Goal: Information Seeking & Learning: Find contact information

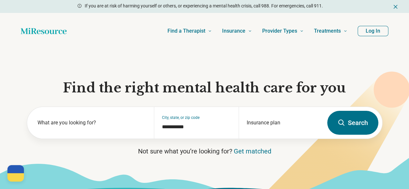
drag, startPoint x: 384, startPoint y: 79, endPoint x: 336, endPoint y: 97, distance: 50.5
click at [384, 79] on icon at bounding box center [392, 90] width 36 height 36
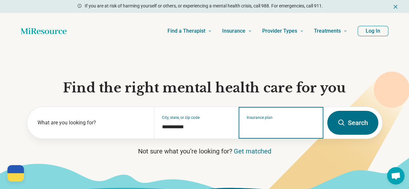
click at [259, 127] on input "Insurance plan" at bounding box center [281, 127] width 69 height 8
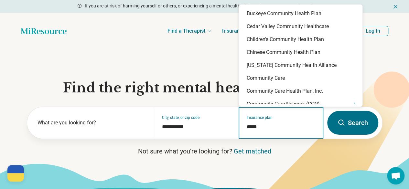
type input "******"
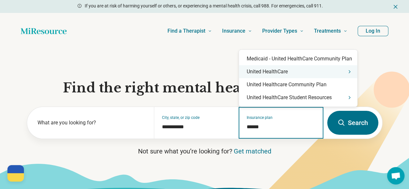
click at [350, 71] on icon "Suggestions" at bounding box center [349, 72] width 1 height 3
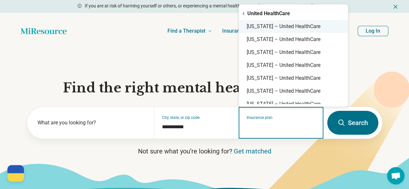
click at [299, 28] on div "[US_STATE] – United HealthCare" at bounding box center [293, 26] width 109 height 13
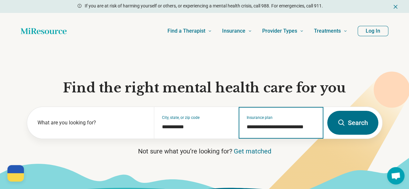
type input "**********"
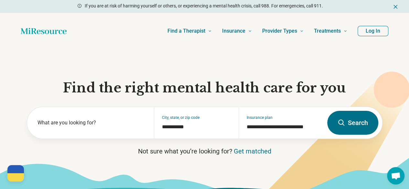
click at [356, 125] on button "Search" at bounding box center [352, 123] width 51 height 24
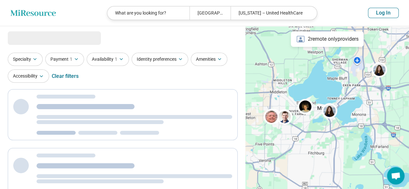
select select "***"
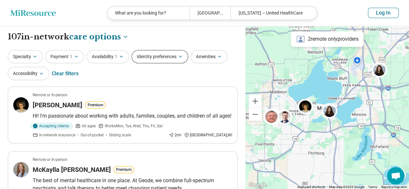
click at [157, 58] on button "Identity preferences" at bounding box center [160, 56] width 57 height 13
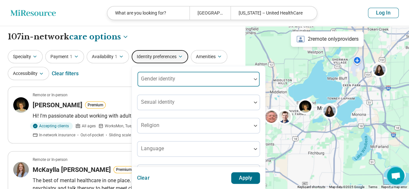
click at [162, 82] on div "Gender identity" at bounding box center [198, 79] width 123 height 16
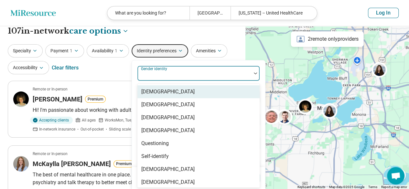
scroll to position [6, 0]
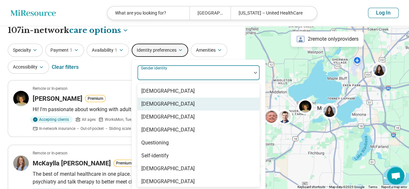
click at [182, 104] on div "Cisgender Woman" at bounding box center [167, 104] width 53 height 8
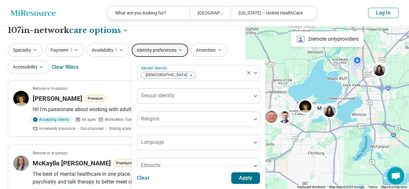
click at [239, 181] on button "Apply" at bounding box center [245, 178] width 29 height 12
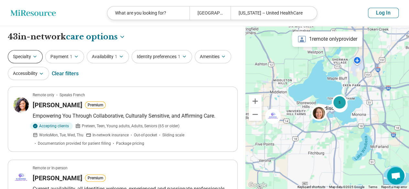
click at [40, 60] on button "Specialty" at bounding box center [25, 56] width 35 height 13
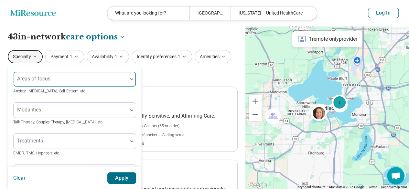
click at [45, 81] on div "Areas of focus" at bounding box center [74, 79] width 123 height 16
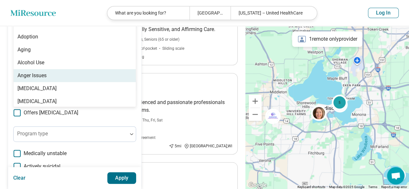
scroll to position [78, 0]
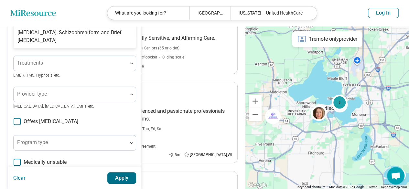
type input "*****"
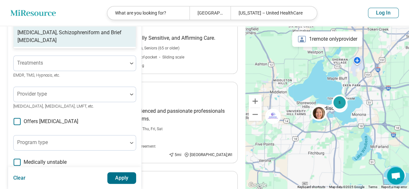
scroll to position [13, 0]
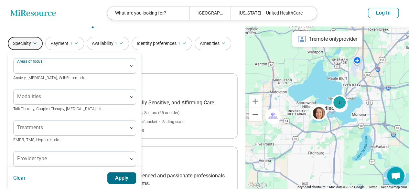
drag, startPoint x: 45, startPoint y: 67, endPoint x: 0, endPoint y: 71, distance: 44.8
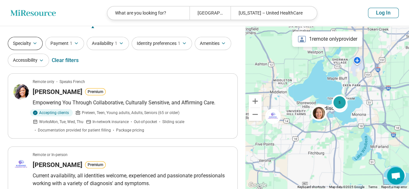
click at [32, 43] on icon "button" at bounding box center [34, 43] width 5 height 5
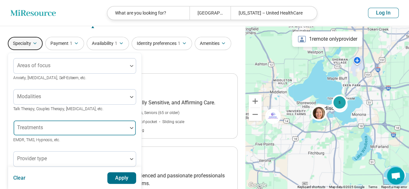
click at [41, 133] on div "Areas of focus Anxiety, Depression, Self-Esteem, etc. Modalities Talk Therapy, …" at bounding box center [74, 184] width 123 height 253
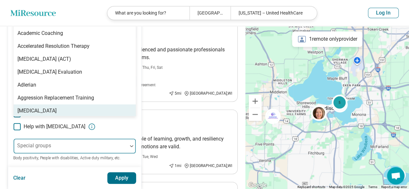
scroll to position [149, 0]
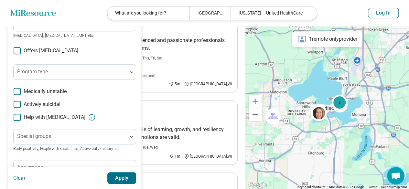
click at [125, 119] on div "Help with activities of daily living" at bounding box center [74, 118] width 123 height 8
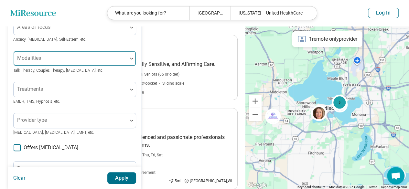
scroll to position [0, 0]
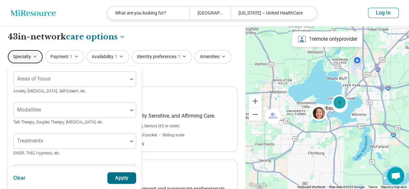
drag, startPoint x: 25, startPoint y: 56, endPoint x: 30, endPoint y: 57, distance: 5.8
click at [26, 57] on button "Specialty" at bounding box center [25, 56] width 35 height 13
click at [168, 72] on div "Specialty Areas of focus Anxiety, Depression, Self-Esteem, etc. Modalities Talk…" at bounding box center [123, 65] width 230 height 31
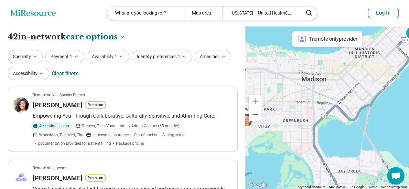
drag, startPoint x: 293, startPoint y: 123, endPoint x: 414, endPoint y: 87, distance: 126.3
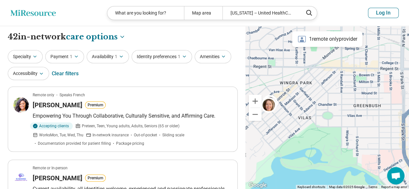
drag, startPoint x: 296, startPoint y: 135, endPoint x: 313, endPoint y: 128, distance: 18.5
click at [334, 128] on div "5" at bounding box center [327, 107] width 164 height 163
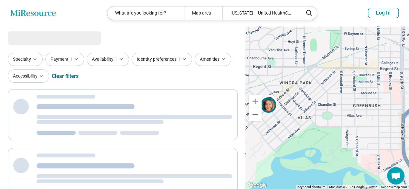
select select "***"
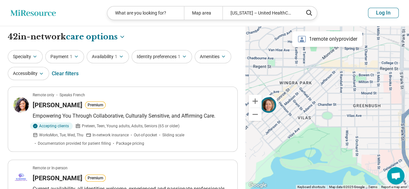
click at [270, 101] on img at bounding box center [269, 105] width 16 height 16
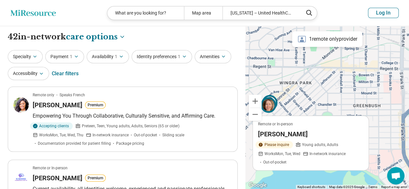
click at [276, 99] on div at bounding box center [270, 106] width 19 height 19
click at [37, 73] on button "Accessibility" at bounding box center [28, 73] width 41 height 13
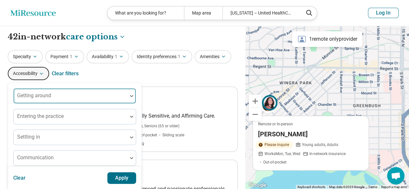
click at [67, 99] on div at bounding box center [70, 98] width 109 height 9
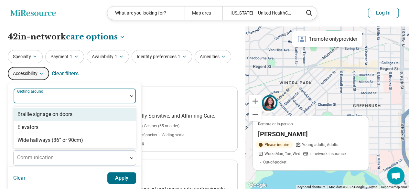
click at [66, 96] on div at bounding box center [70, 98] width 109 height 9
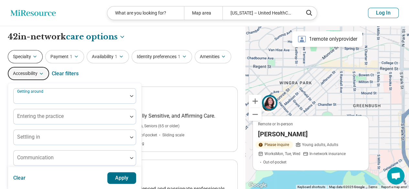
click at [33, 56] on icon "button" at bounding box center [34, 56] width 5 height 5
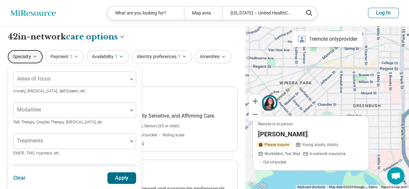
click at [170, 68] on div "Specialty Areas of focus Anxiety, Depression, Self-Esteem, etc. Modalities Talk…" at bounding box center [123, 65] width 230 height 31
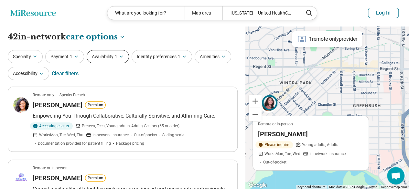
click at [115, 60] on button "Availability 1" at bounding box center [108, 56] width 42 height 13
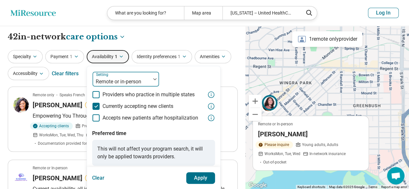
click at [122, 84] on div at bounding box center [121, 81] width 53 height 9
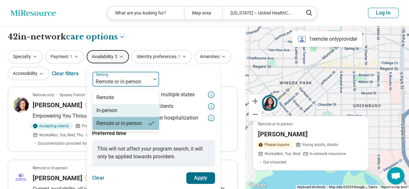
click at [121, 108] on div "In-person" at bounding box center [125, 110] width 67 height 13
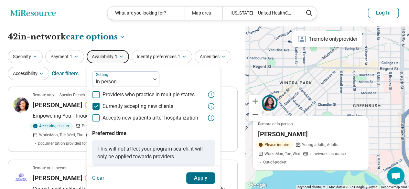
click at [199, 177] on button "Apply" at bounding box center [200, 178] width 29 height 12
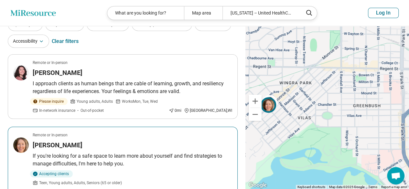
scroll to position [65, 0]
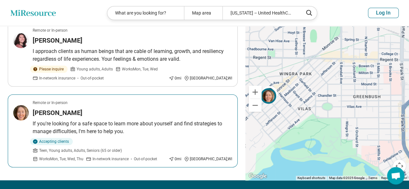
click at [119, 112] on div "Hannah Ethun" at bounding box center [133, 112] width 200 height 9
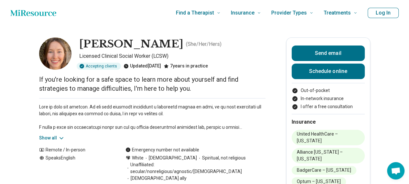
click at [59, 136] on button "Show all" at bounding box center [52, 138] width 26 height 7
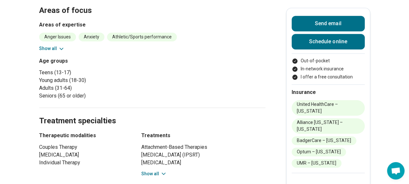
scroll to position [388, 0]
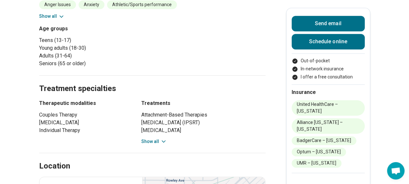
click at [160, 138] on button "Show all" at bounding box center [154, 141] width 26 height 7
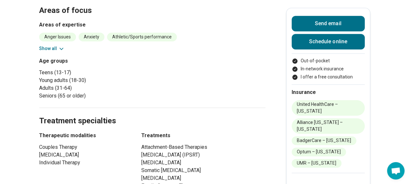
scroll to position [291, 0]
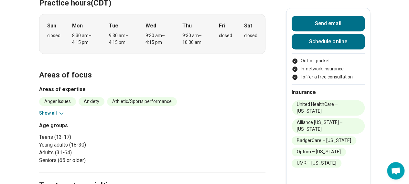
click at [59, 110] on button "Show all" at bounding box center [52, 113] width 26 height 7
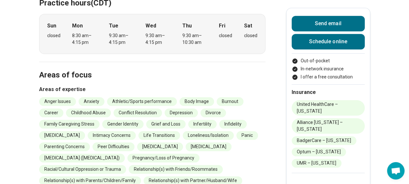
scroll to position [323, 0]
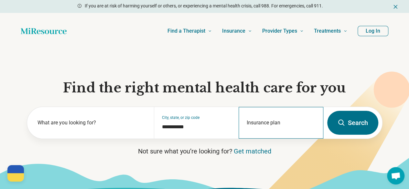
click at [270, 123] on div "Insurance plan" at bounding box center [281, 123] width 85 height 32
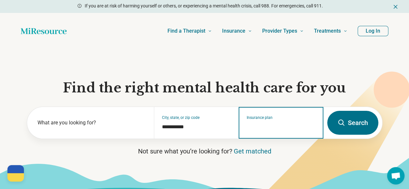
scroll to position [65, 0]
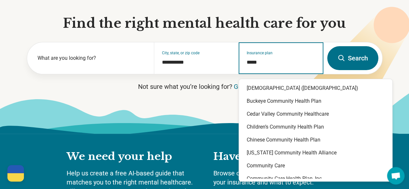
type input "******"
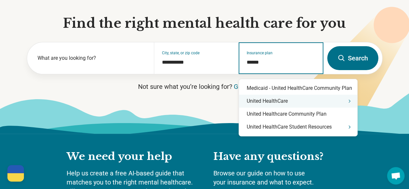
click at [349, 100] on icon "Suggestions" at bounding box center [349, 101] width 5 height 5
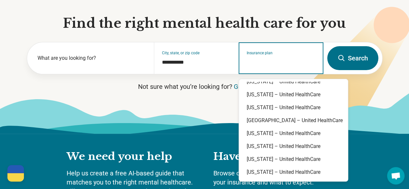
scroll to position [0, 0]
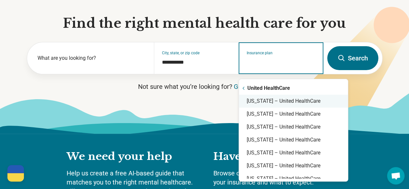
click at [272, 99] on div "Wisconsin – United HealthCare" at bounding box center [293, 101] width 109 height 13
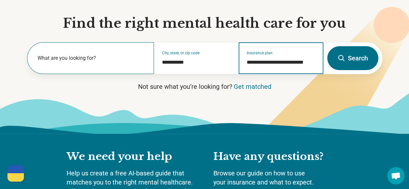
type input "**********"
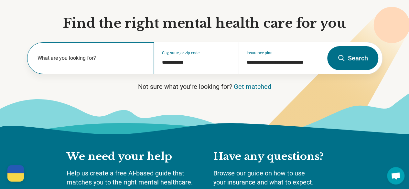
click at [58, 62] on label "What are you looking for?" at bounding box center [92, 58] width 109 height 8
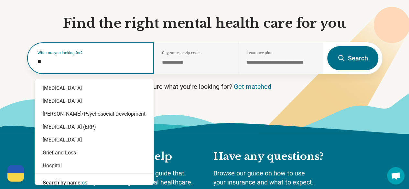
type input "*"
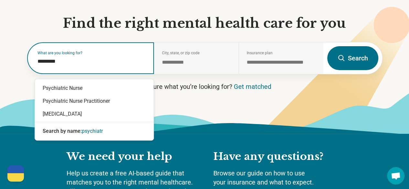
type input "**********"
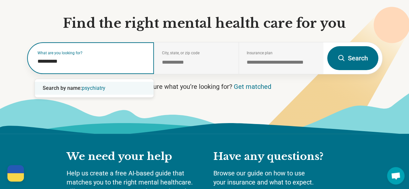
click at [89, 91] on div "Search by name: psychiatry" at bounding box center [94, 88] width 119 height 13
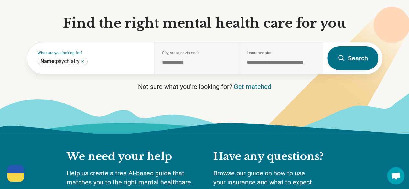
click at [358, 61] on button "Search" at bounding box center [352, 58] width 51 height 24
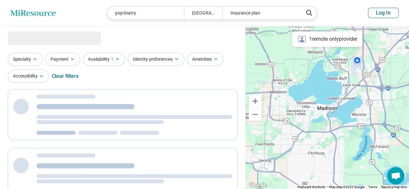
select select "***"
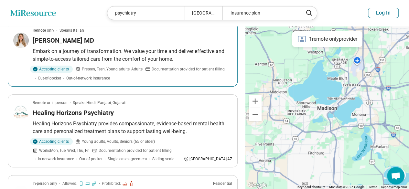
scroll to position [32, 0]
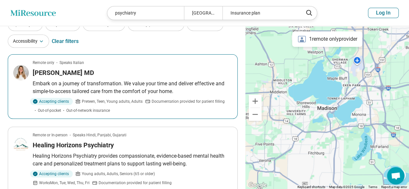
click at [163, 79] on article "Remote only Speaks Italian Valentina Cimolai MD Embark on a journey of transfor…" at bounding box center [123, 86] width 230 height 65
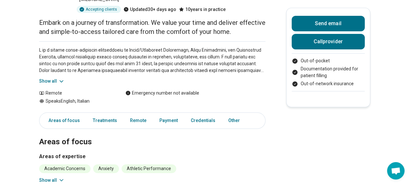
scroll to position [32, 0]
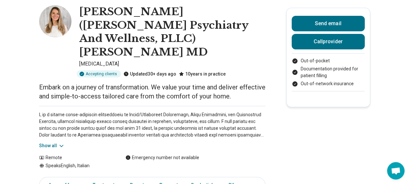
click at [57, 143] on button "Show all" at bounding box center [52, 146] width 26 height 7
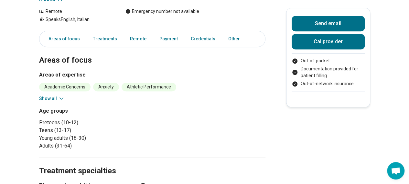
scroll to position [291, 0]
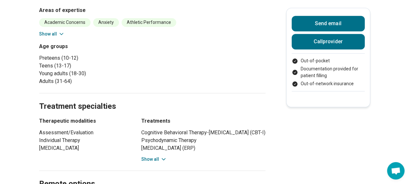
click at [163, 156] on icon at bounding box center [163, 159] width 6 height 6
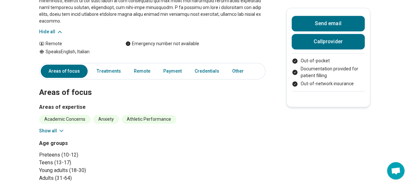
scroll to position [32, 0]
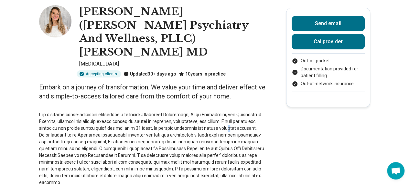
drag, startPoint x: 224, startPoint y: 102, endPoint x: 278, endPoint y: 26, distance: 93.7
click at [225, 112] on p at bounding box center [152, 149] width 226 height 75
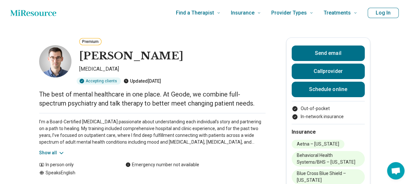
scroll to position [32, 0]
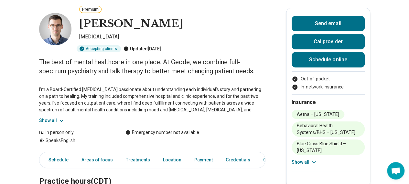
click at [313, 164] on icon at bounding box center [314, 162] width 6 height 6
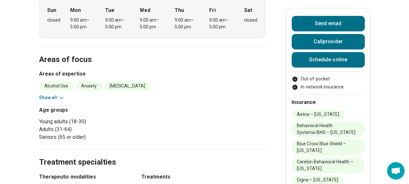
scroll to position [194, 0]
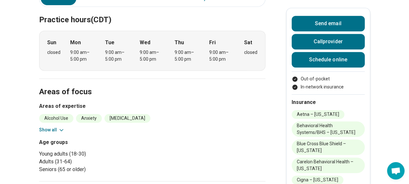
click at [53, 128] on button "Show all" at bounding box center [52, 130] width 26 height 7
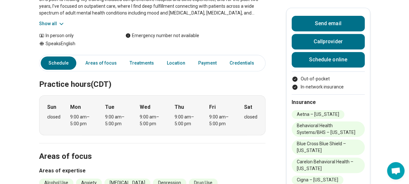
scroll to position [65, 0]
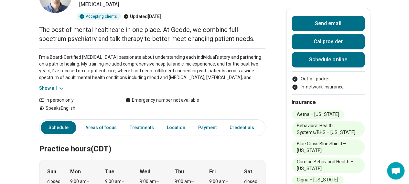
click at [53, 90] on button "Show all" at bounding box center [52, 88] width 26 height 7
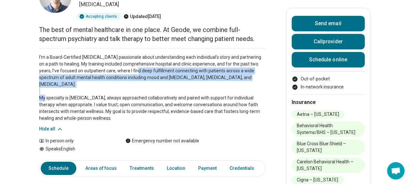
drag, startPoint x: 131, startPoint y: 72, endPoint x: 246, endPoint y: 85, distance: 115.8
click at [246, 85] on p "I’m a Board-Certified [MEDICAL_DATA] passionate about understanding each indivi…" at bounding box center [152, 88] width 226 height 68
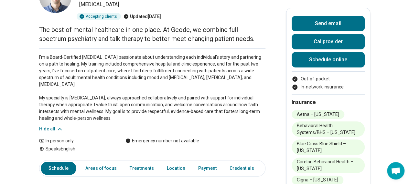
click at [244, 90] on p "I’m a Board-Certified [MEDICAL_DATA] passionate about understanding each indivi…" at bounding box center [152, 88] width 226 height 68
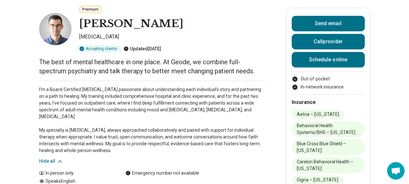
scroll to position [0, 0]
